Goal: Task Accomplishment & Management: Use online tool/utility

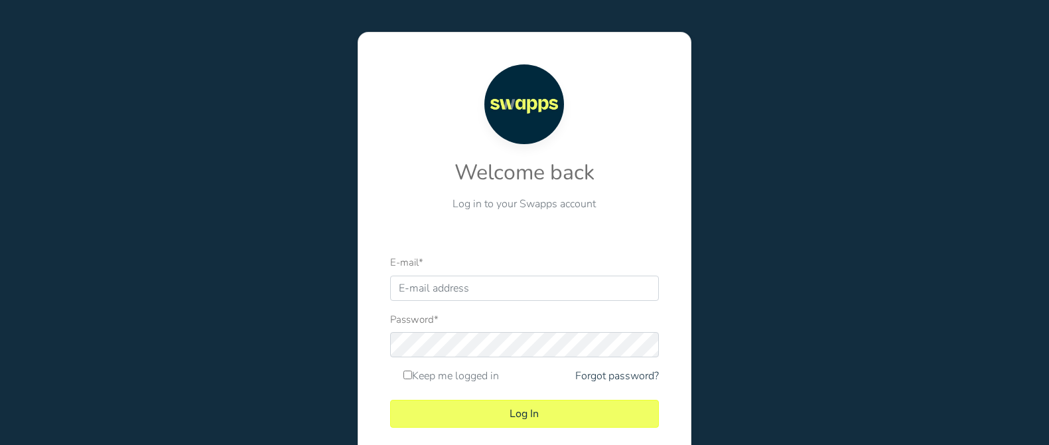
click at [524, 296] on input "E-mail *" at bounding box center [524, 287] width 269 height 25
type input "[EMAIL_ADDRESS][DOMAIN_NAME]"
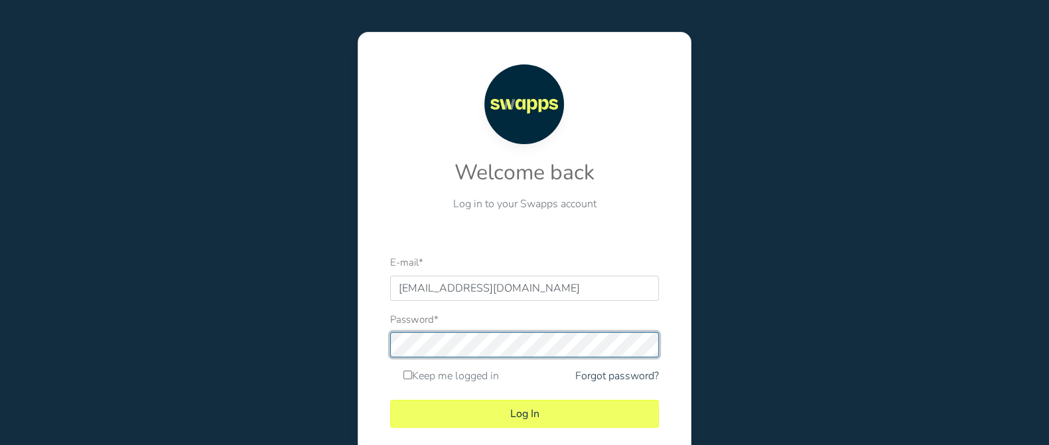
click at [390, 400] on button "Log In" at bounding box center [524, 414] width 269 height 28
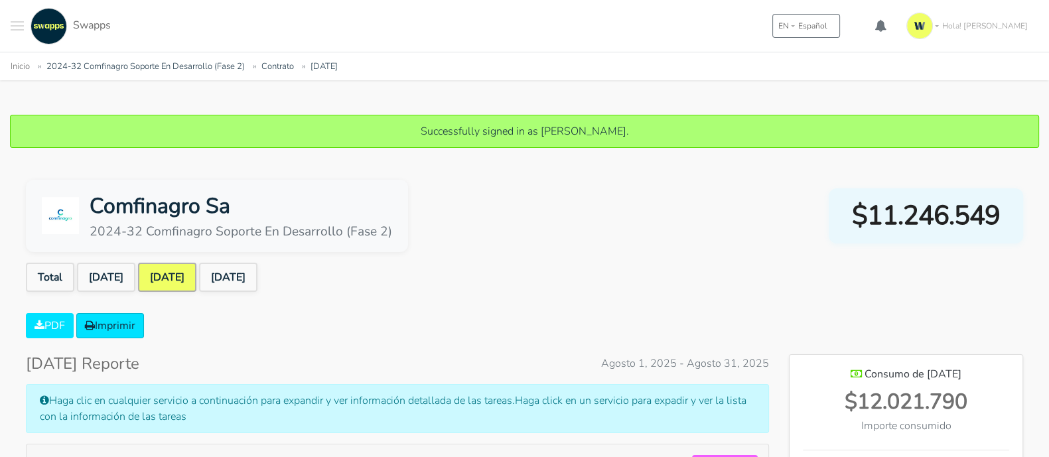
scroll to position [663017, 663538]
click at [241, 293] on ul "Total Jul 2025 Aug 2025 Sep 2025" at bounding box center [525, 280] width 998 height 35
click at [246, 283] on link "Sep 2025" at bounding box center [228, 277] width 58 height 29
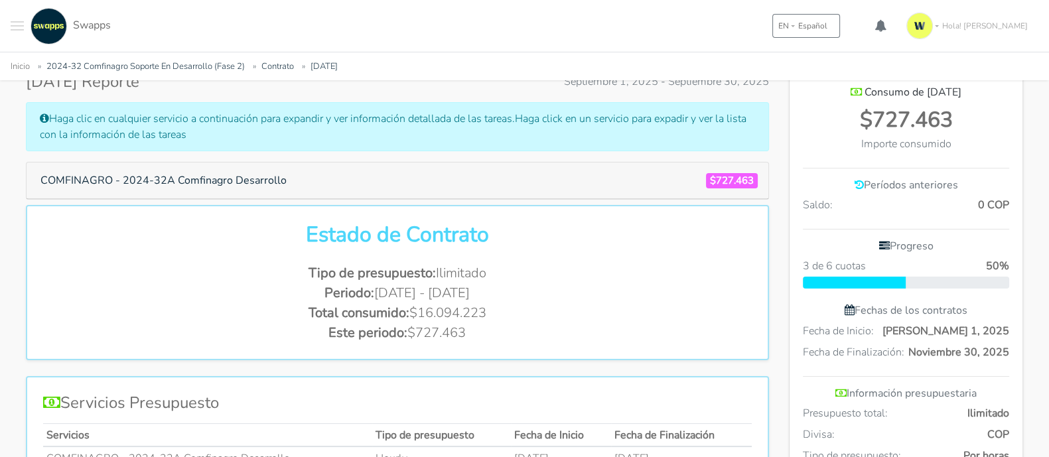
scroll to position [249, 0]
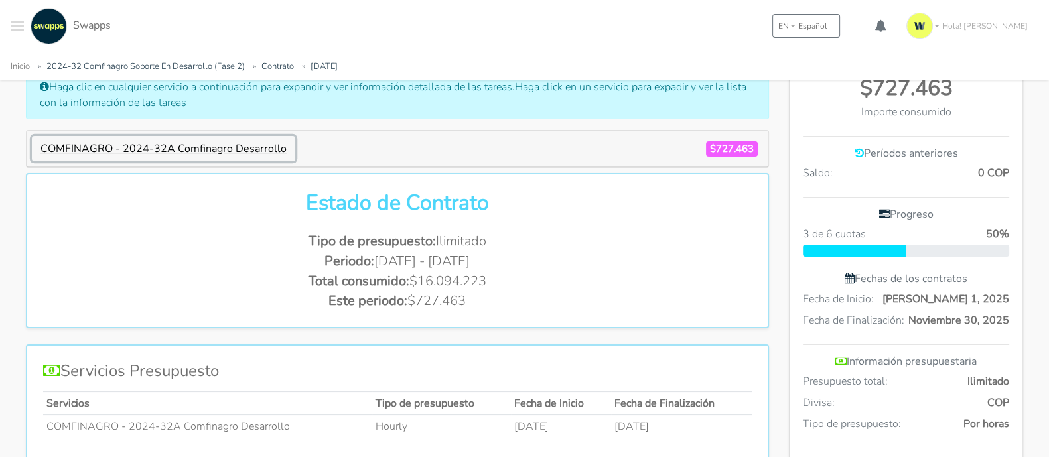
click at [241, 147] on button "COMFINAGRO - 2024-32A Comfinagro Desarrollo" at bounding box center [164, 148] width 264 height 25
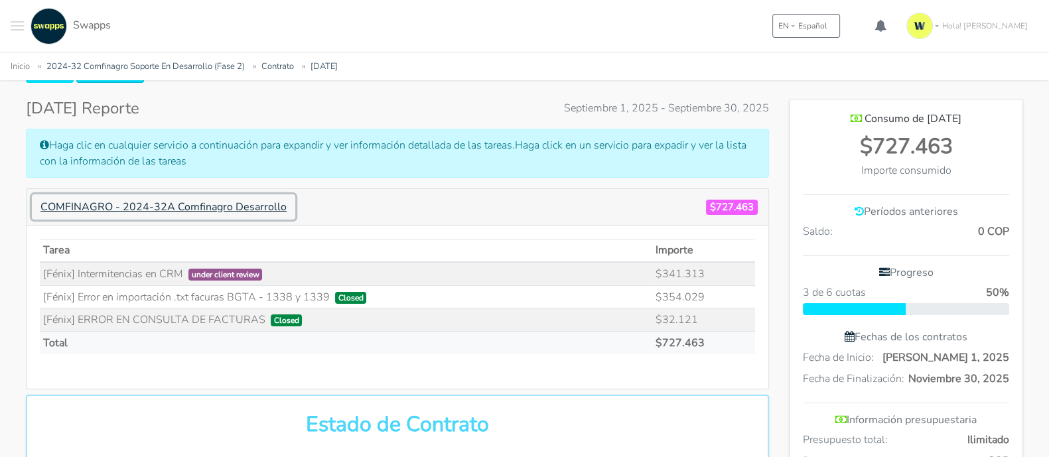
scroll to position [165, 0]
